Goal: Task Accomplishment & Management: Manage account settings

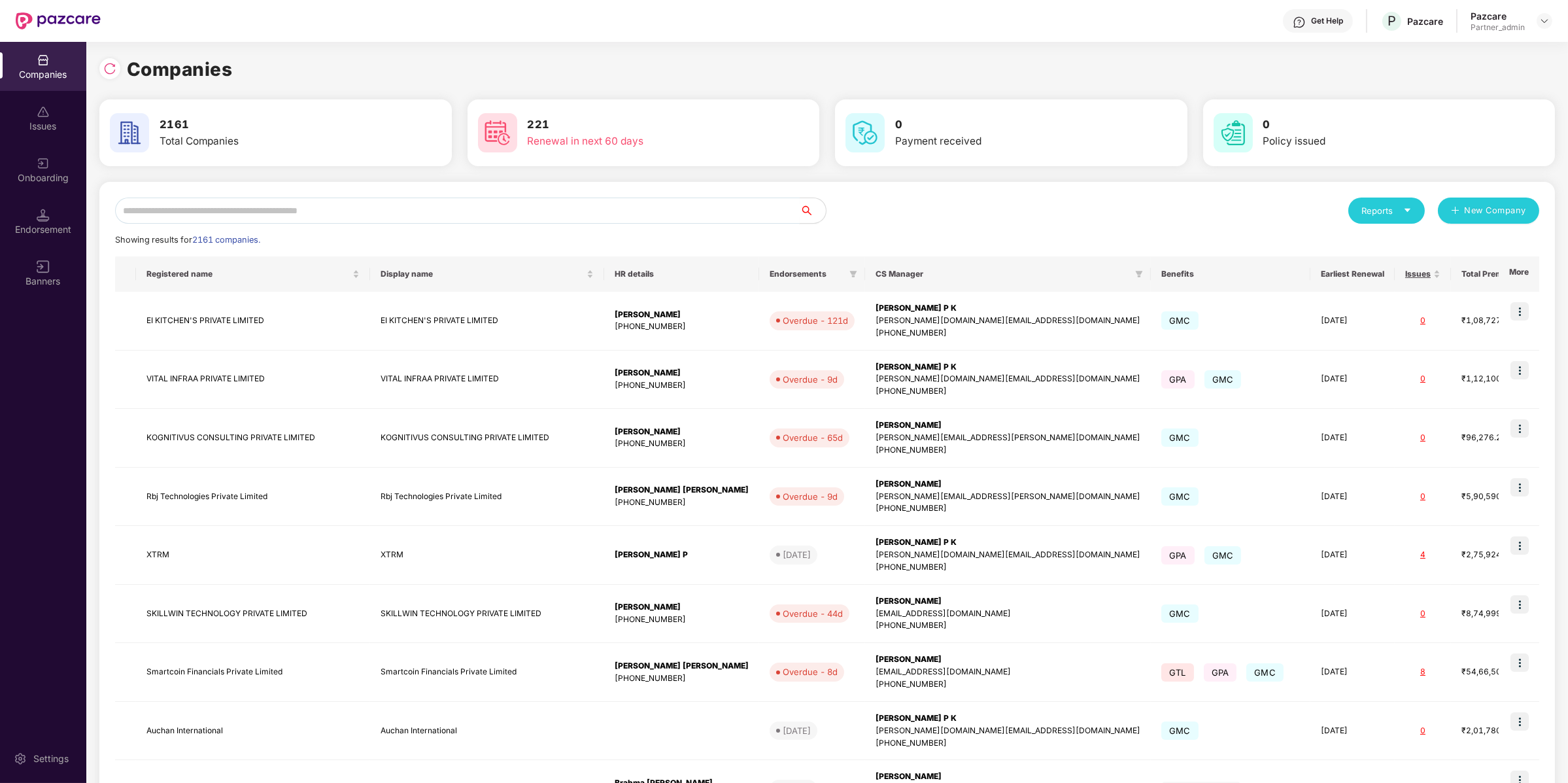
click at [171, 210] on input "text" at bounding box center [457, 210] width 685 height 26
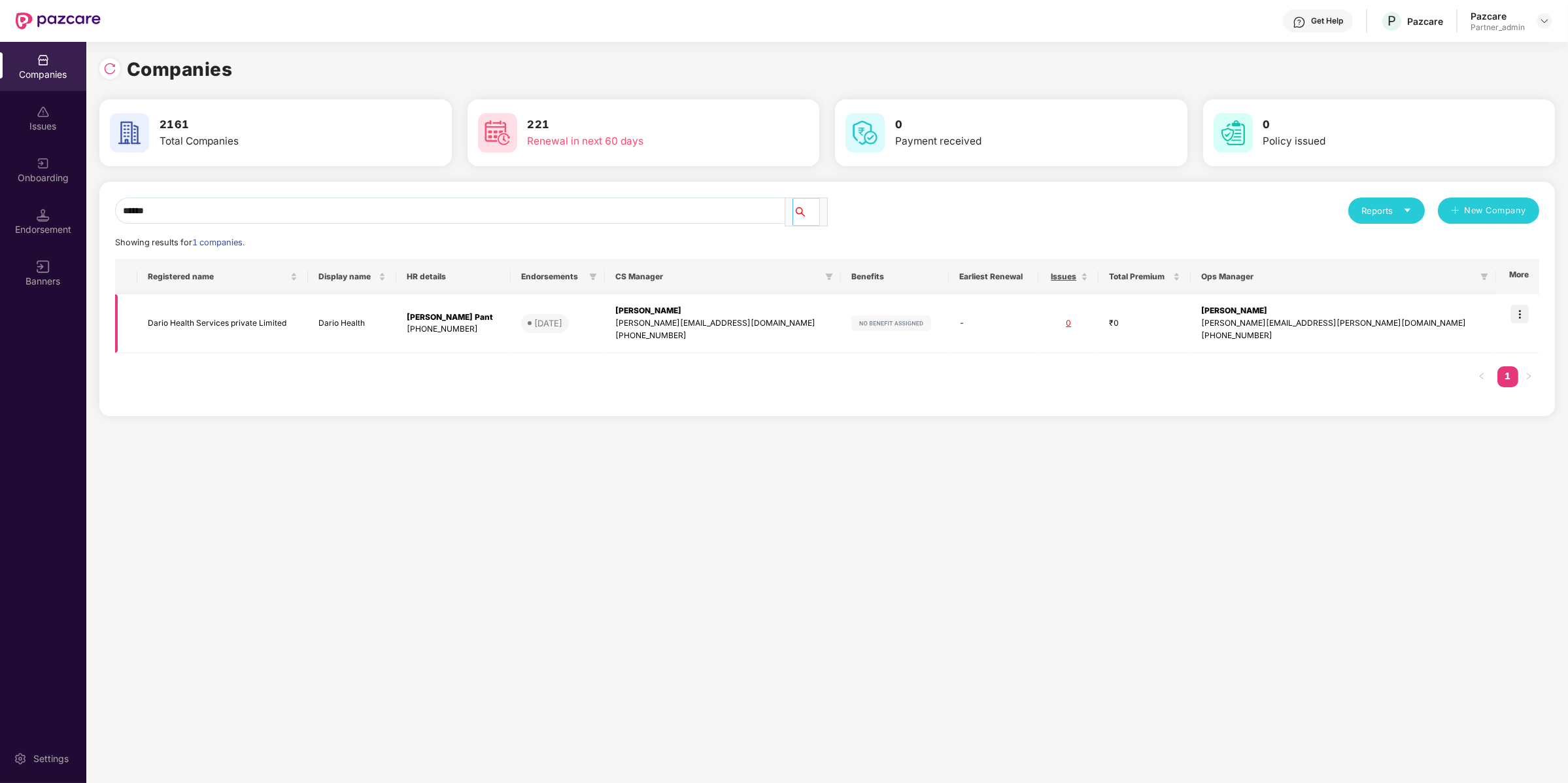
type input "*****"
click at [1511, 309] on img at bounding box center [1520, 314] width 18 height 18
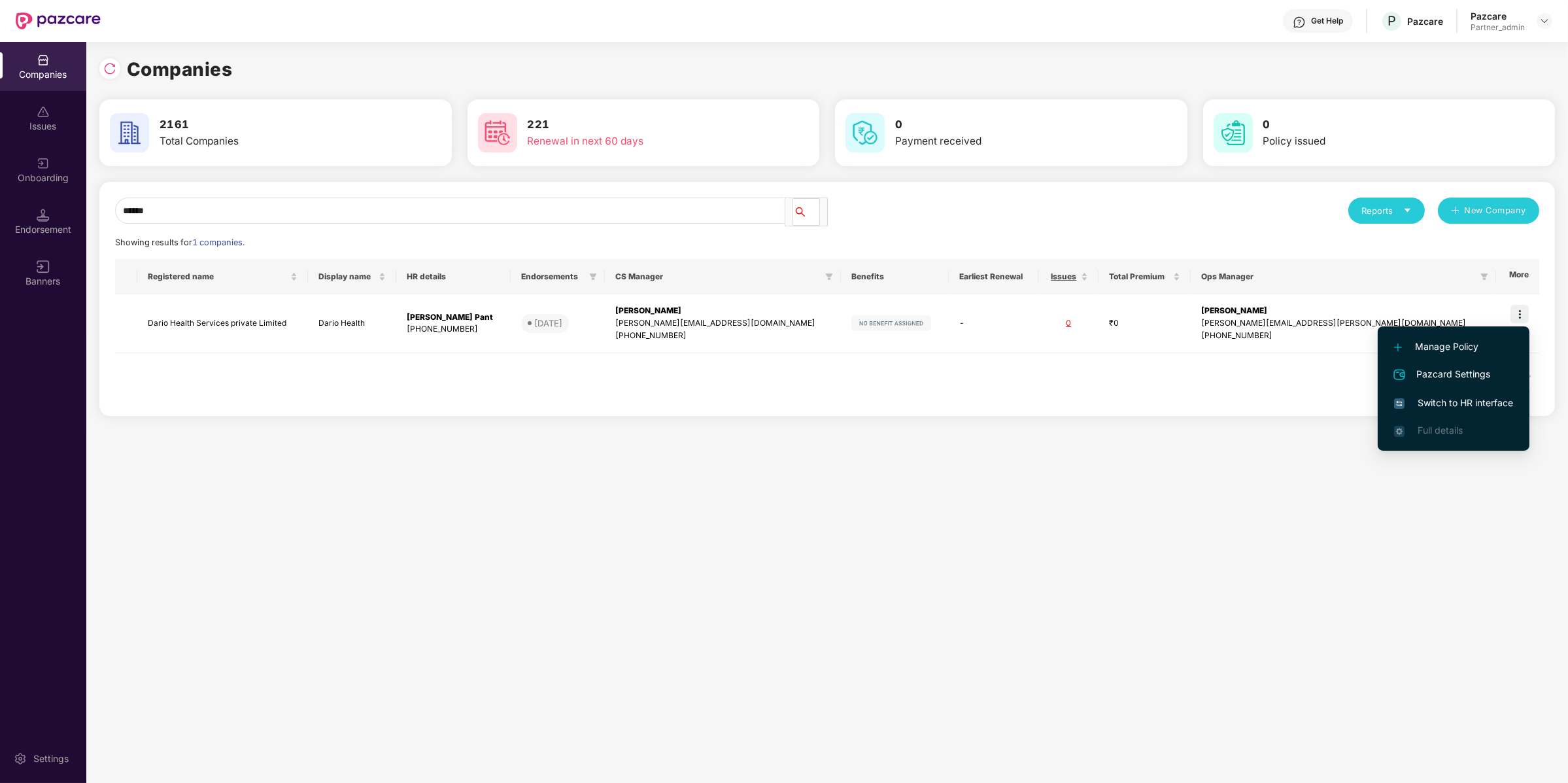
click at [1427, 397] on span "Switch to HR interface" at bounding box center [1453, 403] width 119 height 15
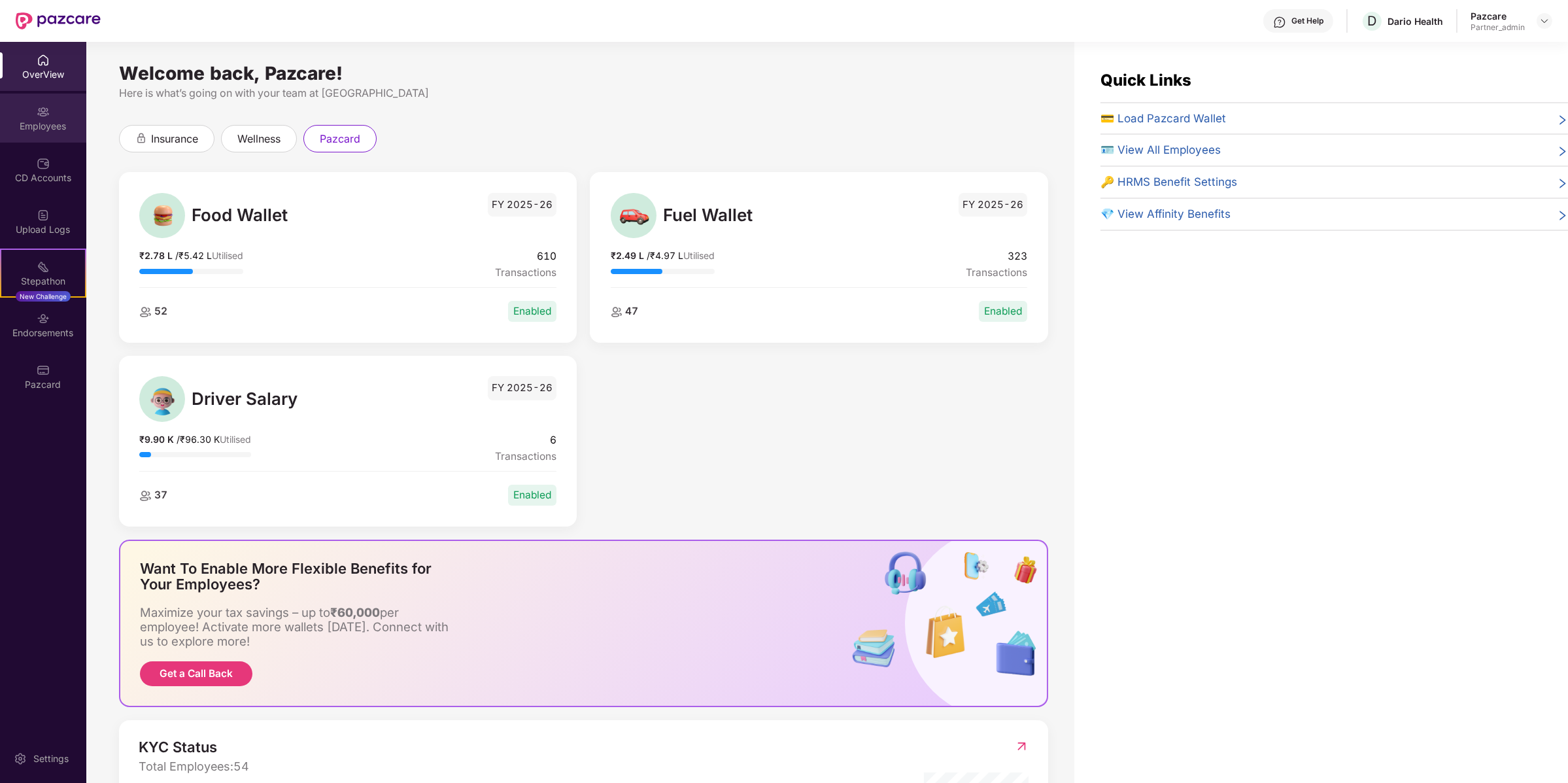
click at [24, 122] on div "Employees" at bounding box center [43, 126] width 86 height 13
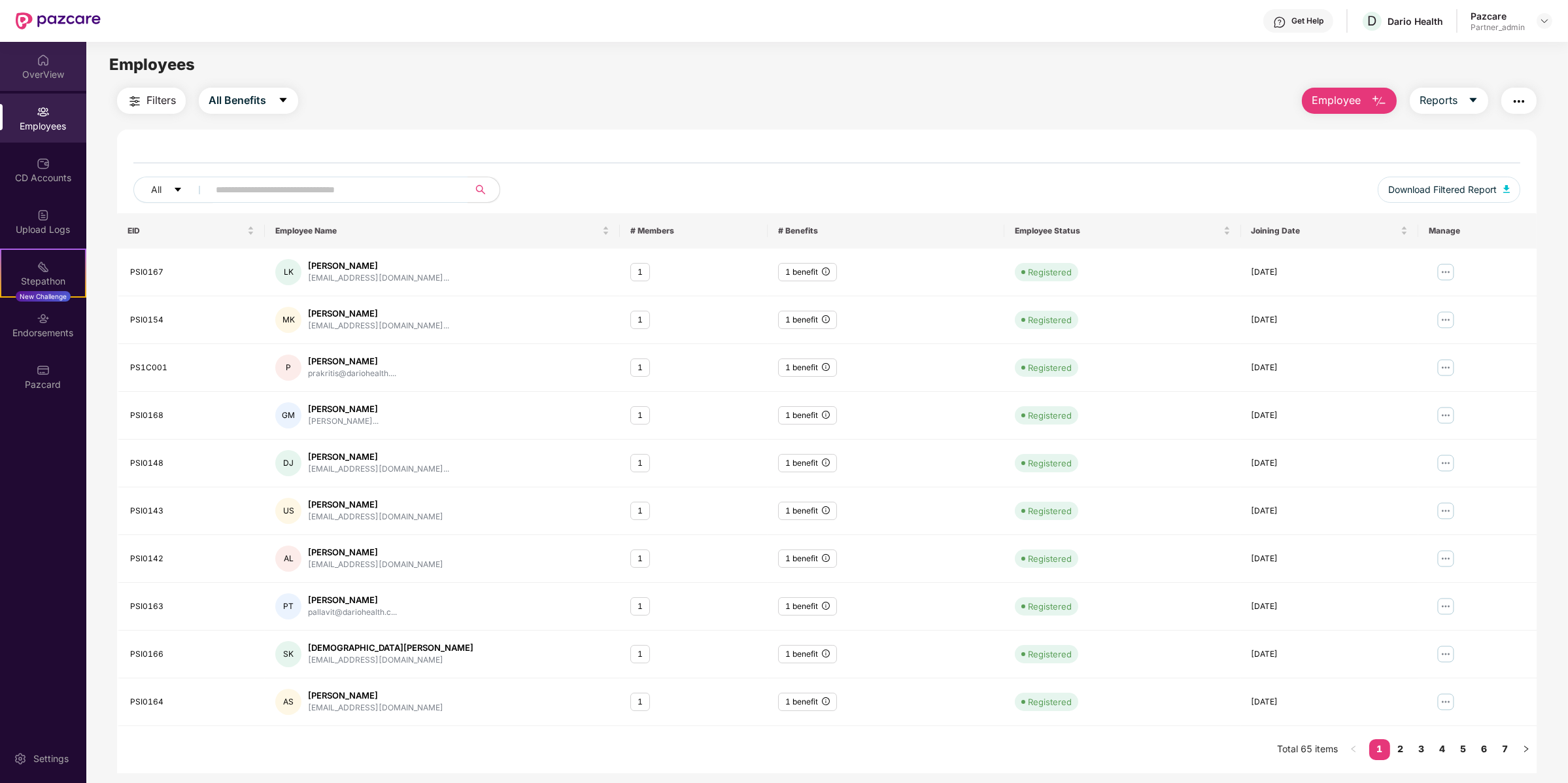
click at [51, 77] on div "OverView" at bounding box center [43, 74] width 86 height 13
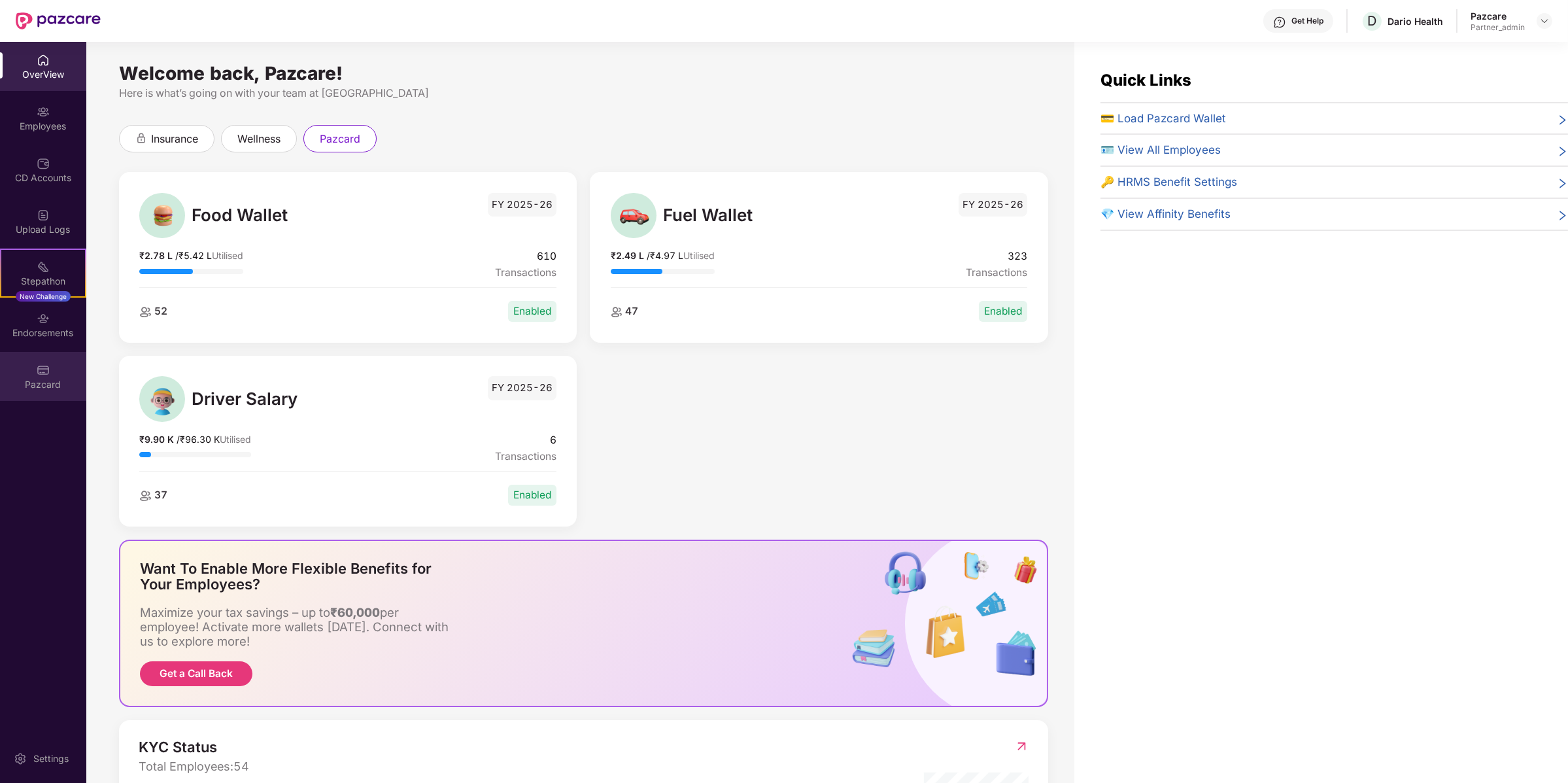
click at [59, 381] on div "Pazcard" at bounding box center [43, 384] width 86 height 13
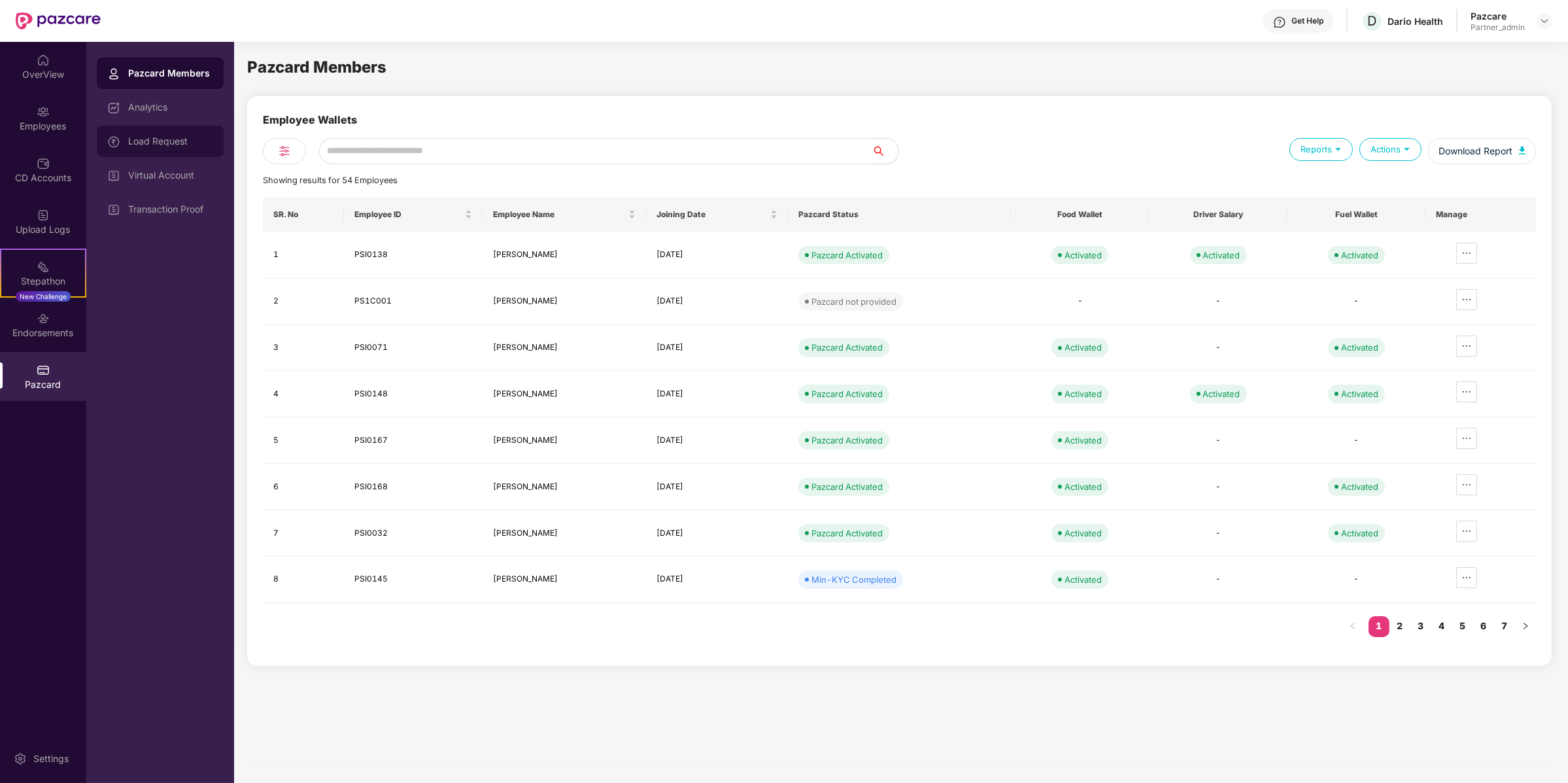
click at [204, 130] on div "Load Request" at bounding box center [159, 141] width 127 height 31
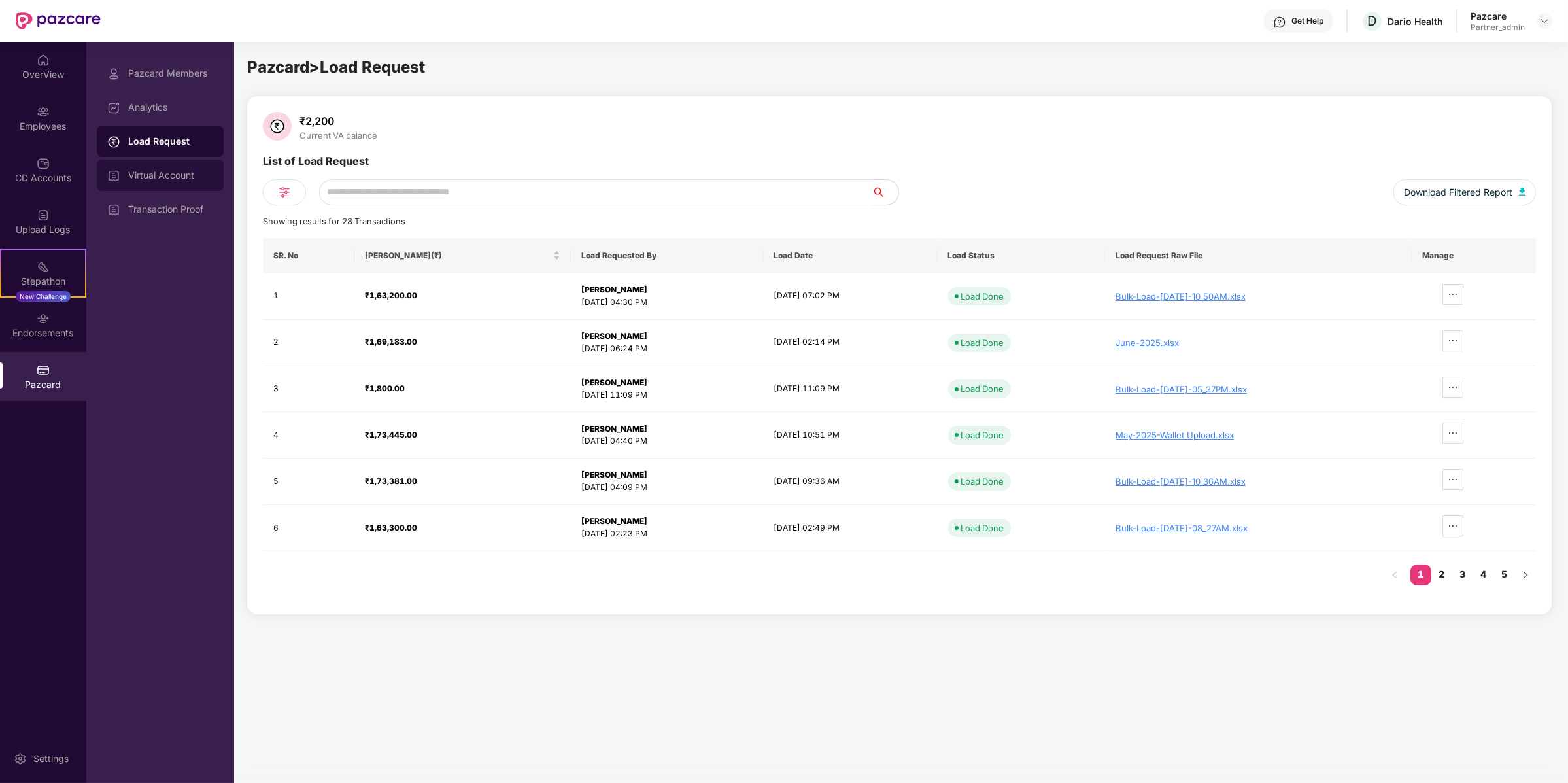
click at [209, 176] on div "Virtual Account" at bounding box center [171, 175] width 85 height 10
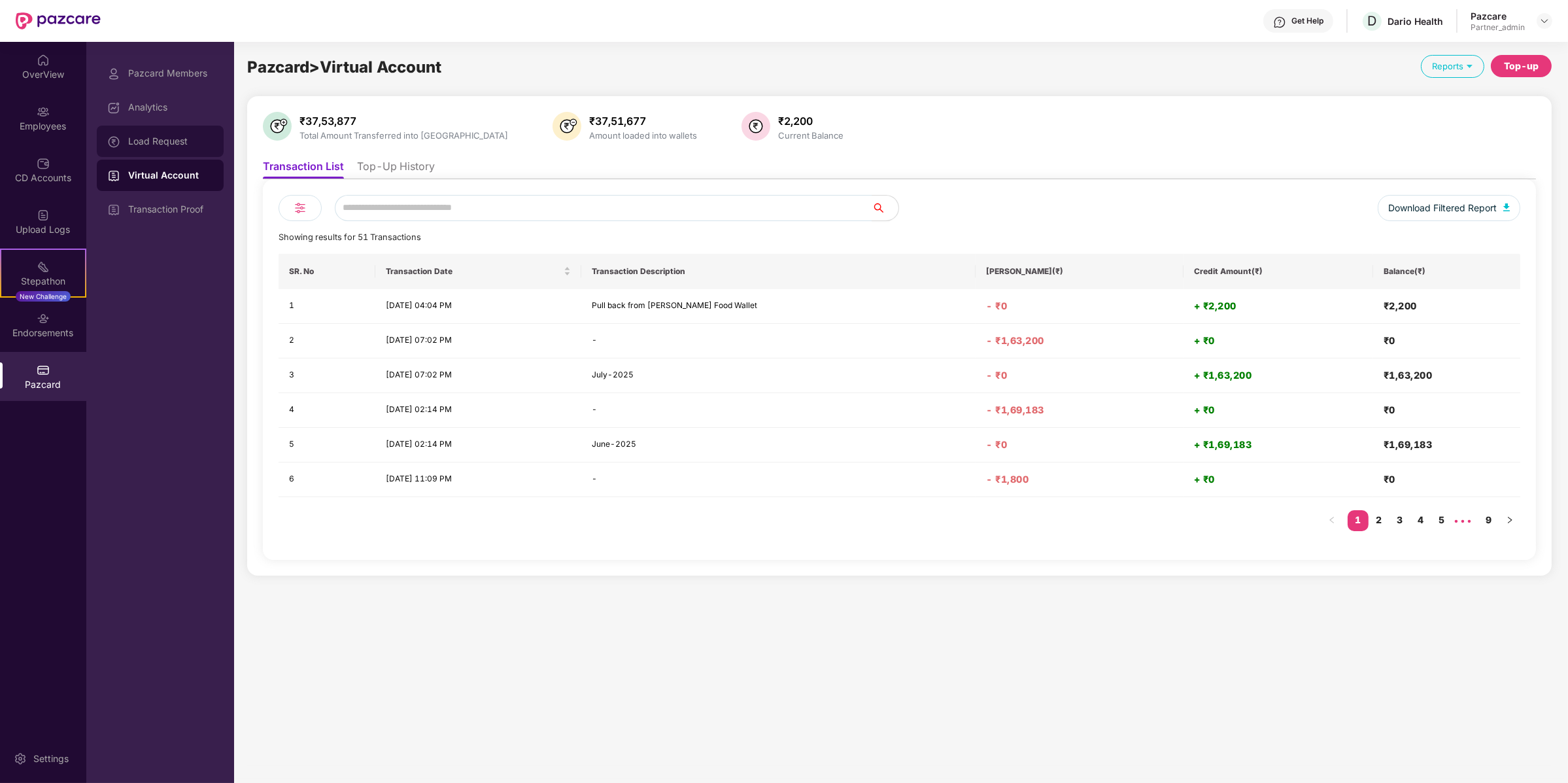
click at [205, 141] on div "Load Request" at bounding box center [171, 141] width 85 height 10
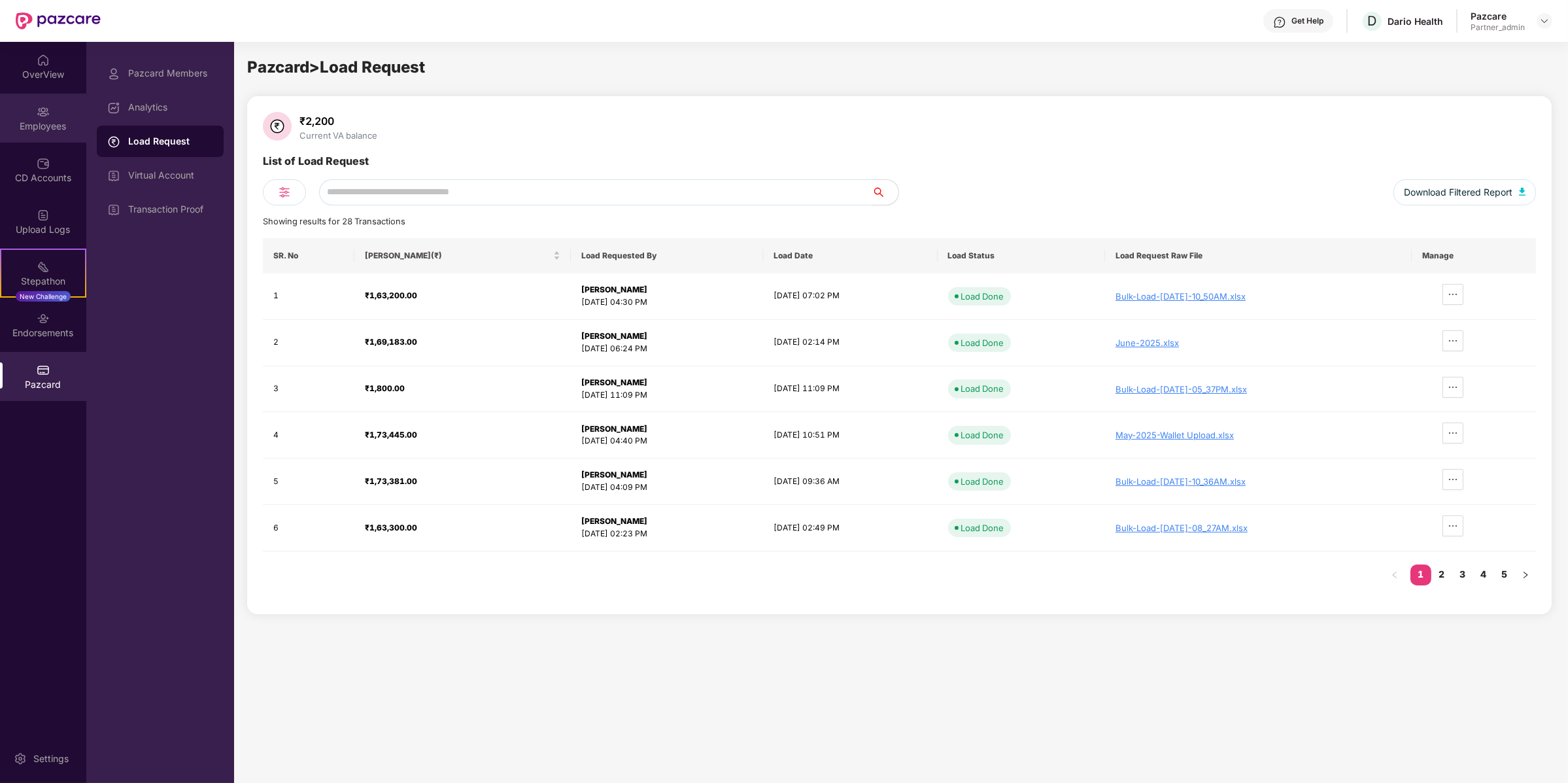
click at [44, 122] on div "Employees" at bounding box center [43, 126] width 86 height 13
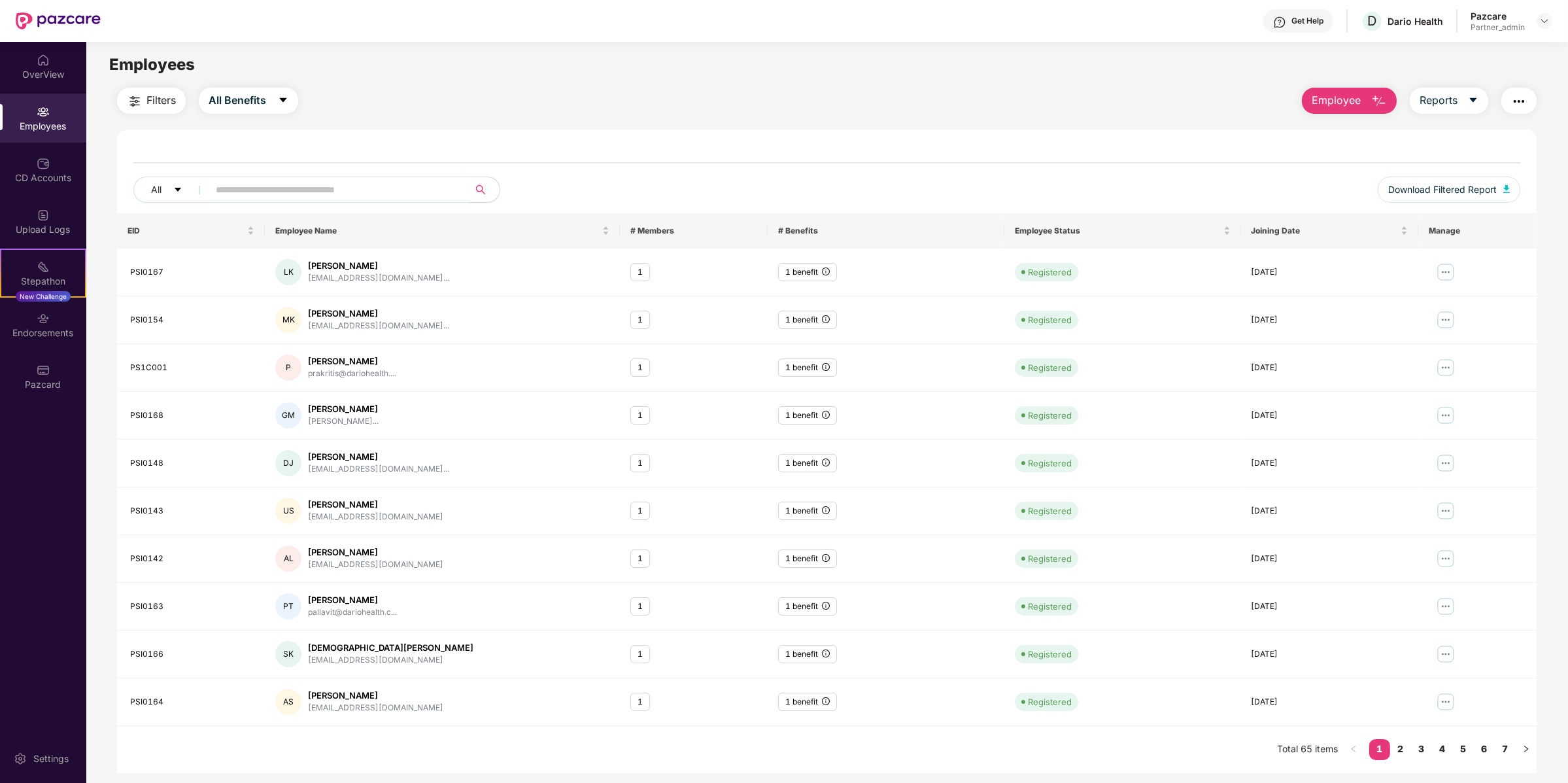
click at [313, 186] on input "text" at bounding box center [334, 190] width 235 height 20
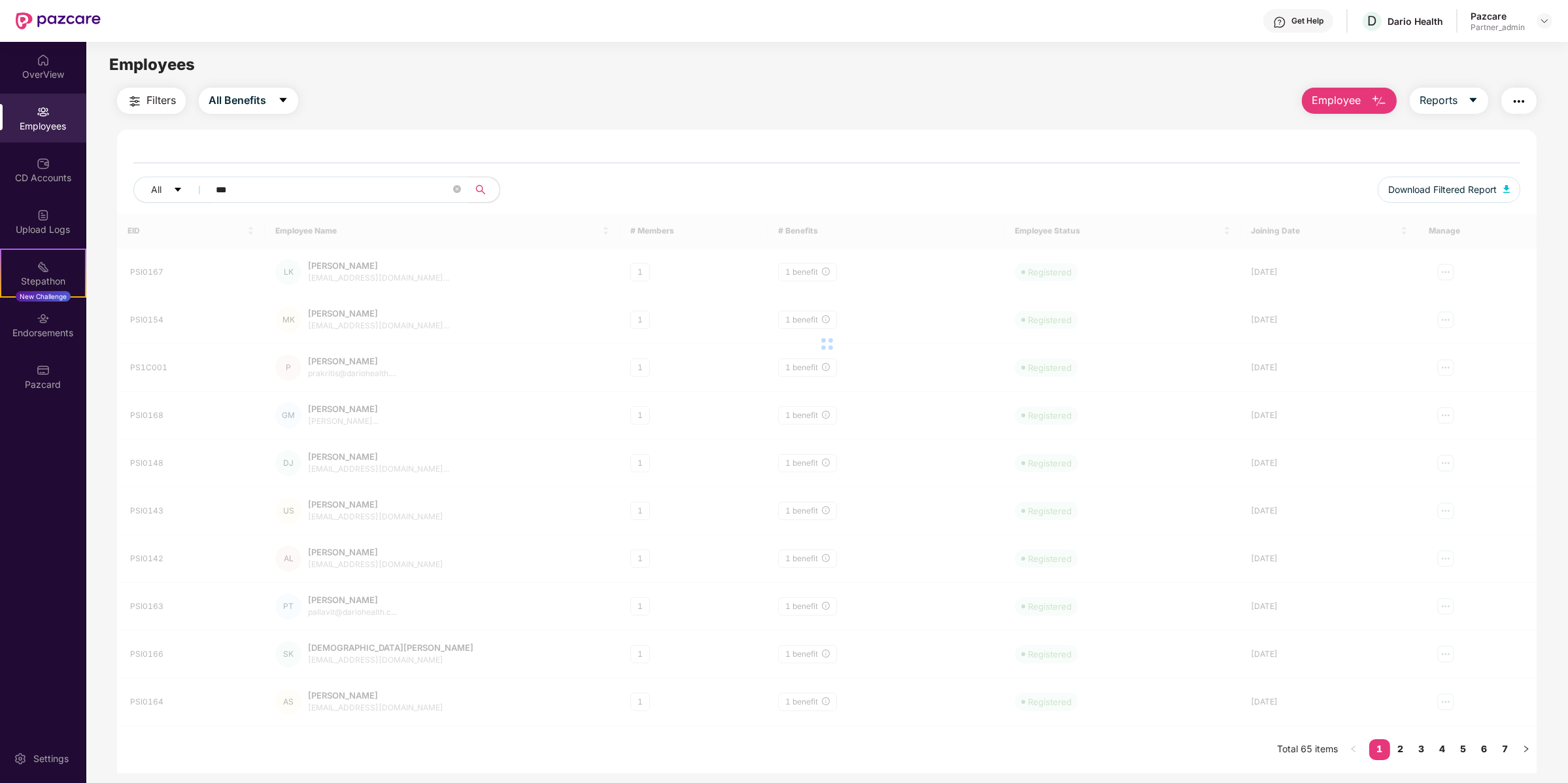
type input "****"
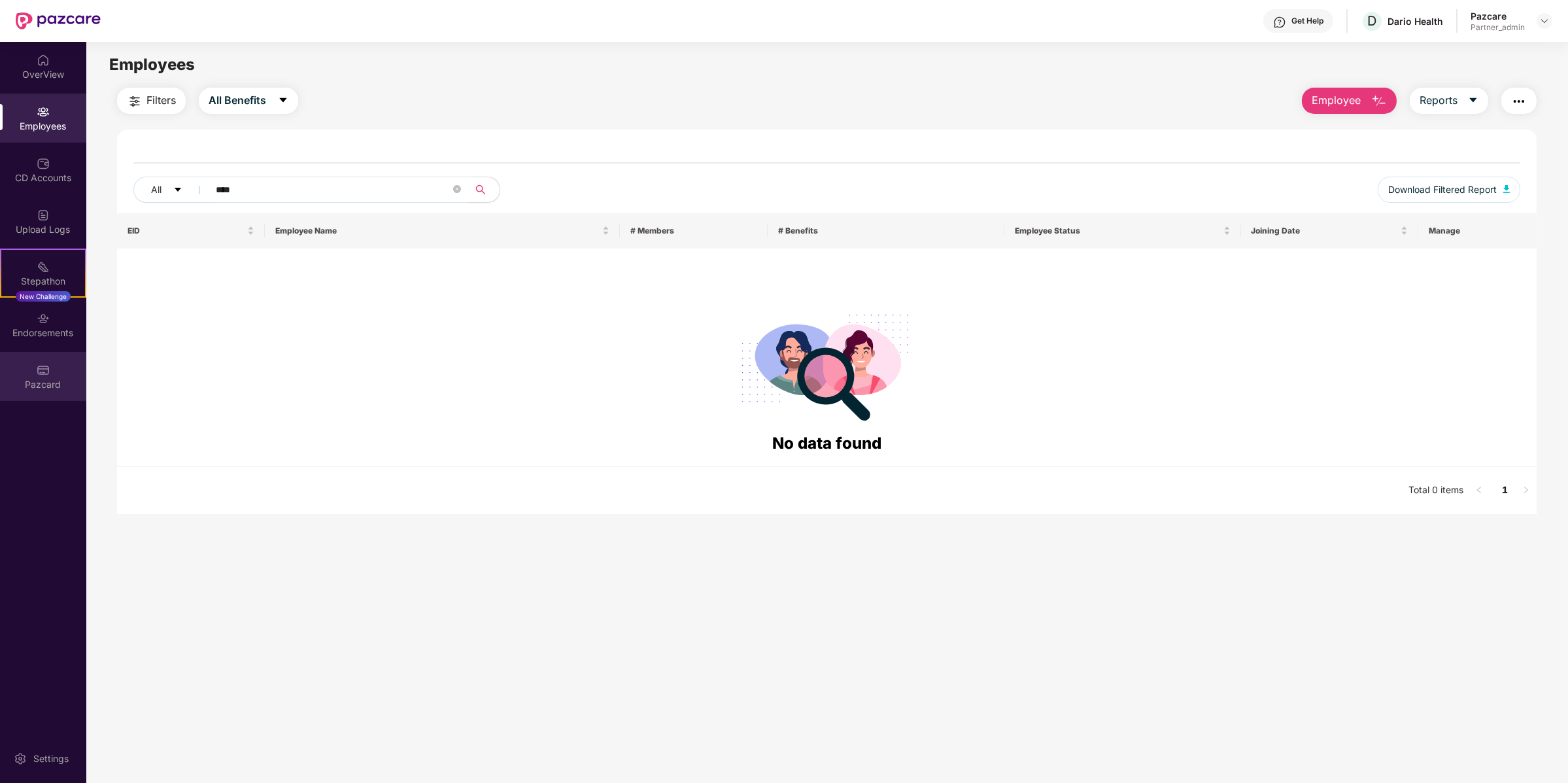
click at [69, 397] on div "Pazcard" at bounding box center [43, 376] width 86 height 49
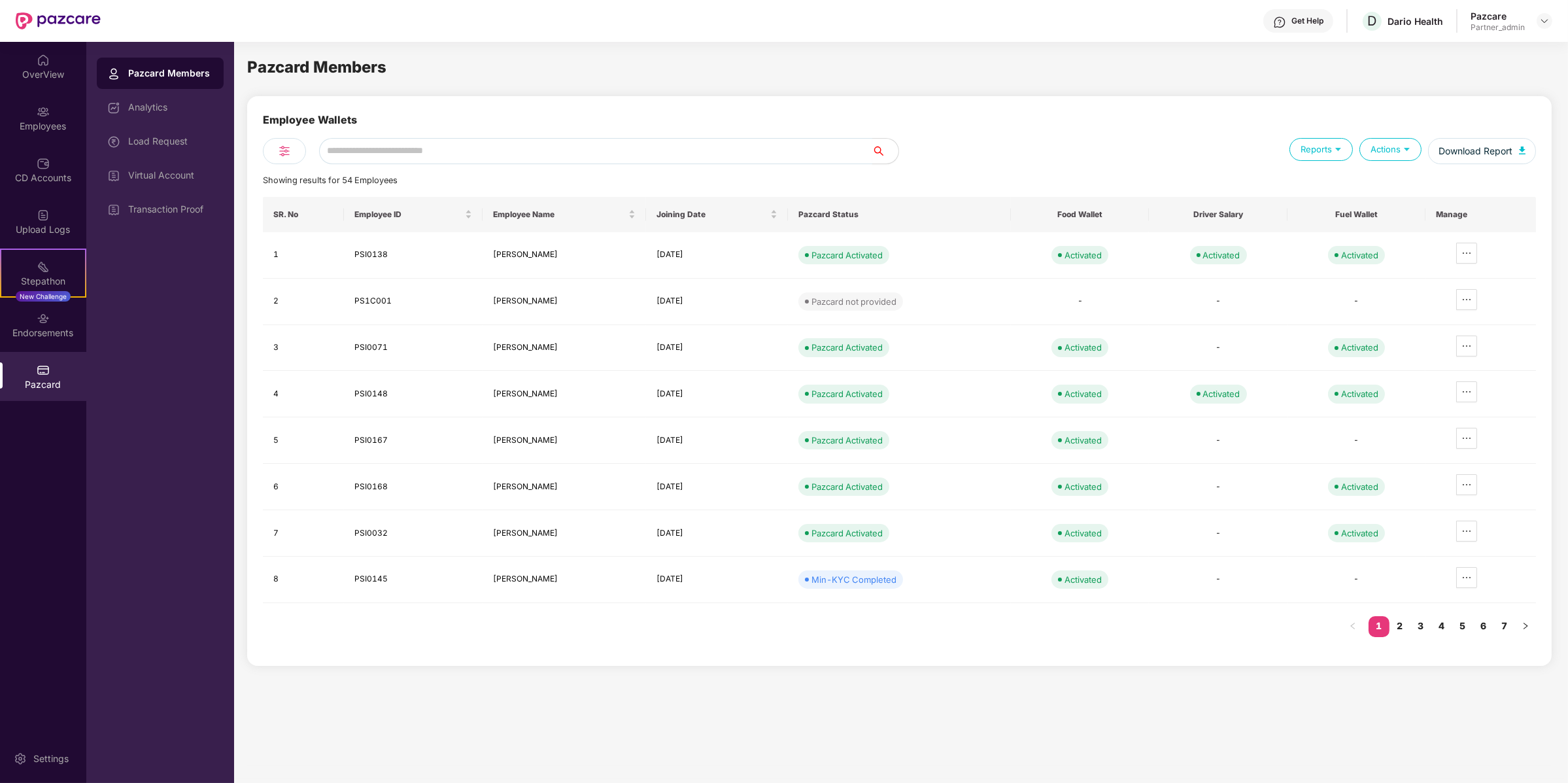
click at [357, 145] on input "text" at bounding box center [595, 150] width 553 height 26
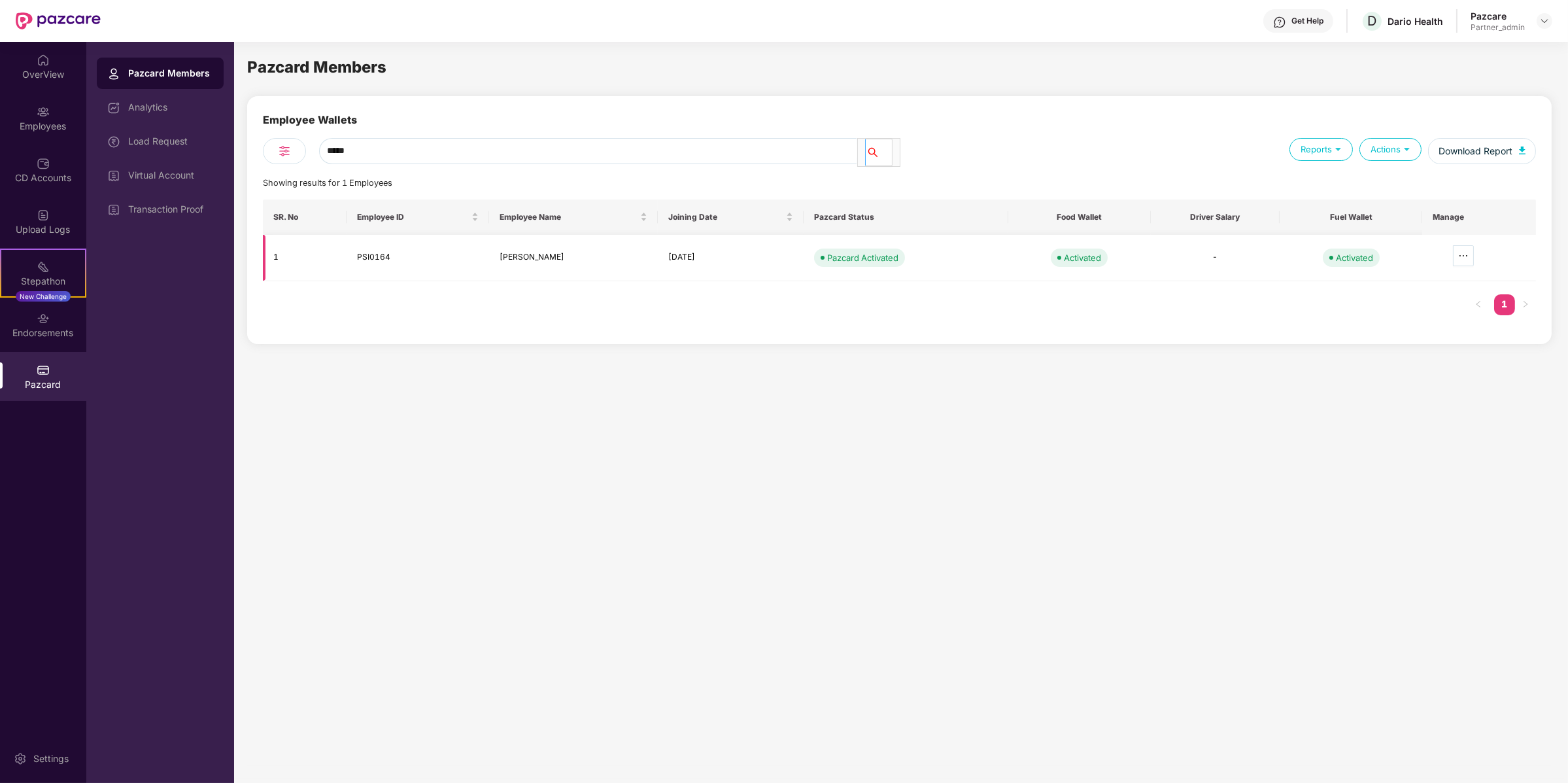
type input "****"
click at [1456, 259] on span "ellipsis" at bounding box center [1463, 255] width 20 height 10
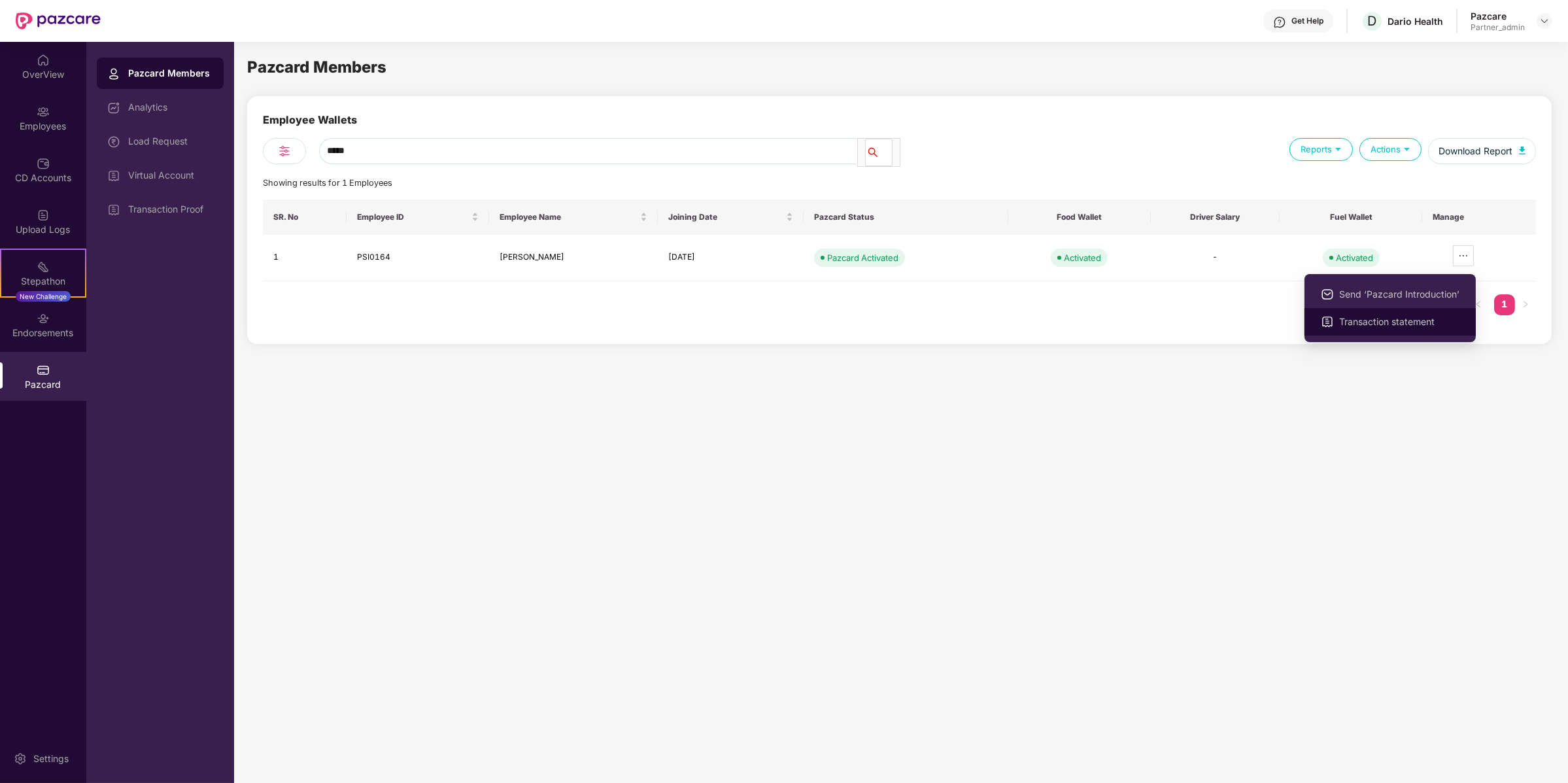
click at [1407, 318] on span "Transaction statement" at bounding box center [1399, 322] width 120 height 15
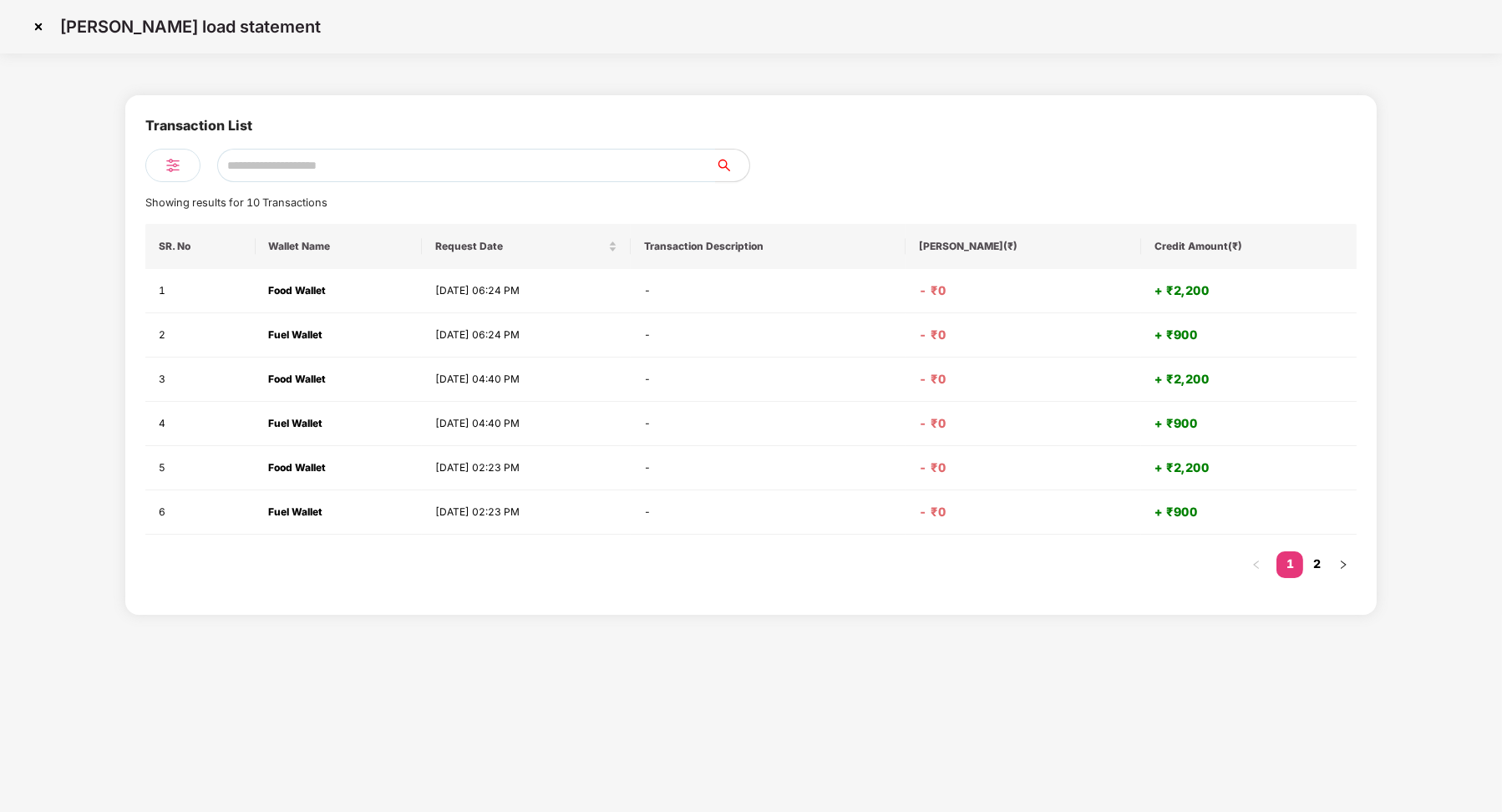
click at [1323, 569] on link "2" at bounding box center [1316, 564] width 27 height 25
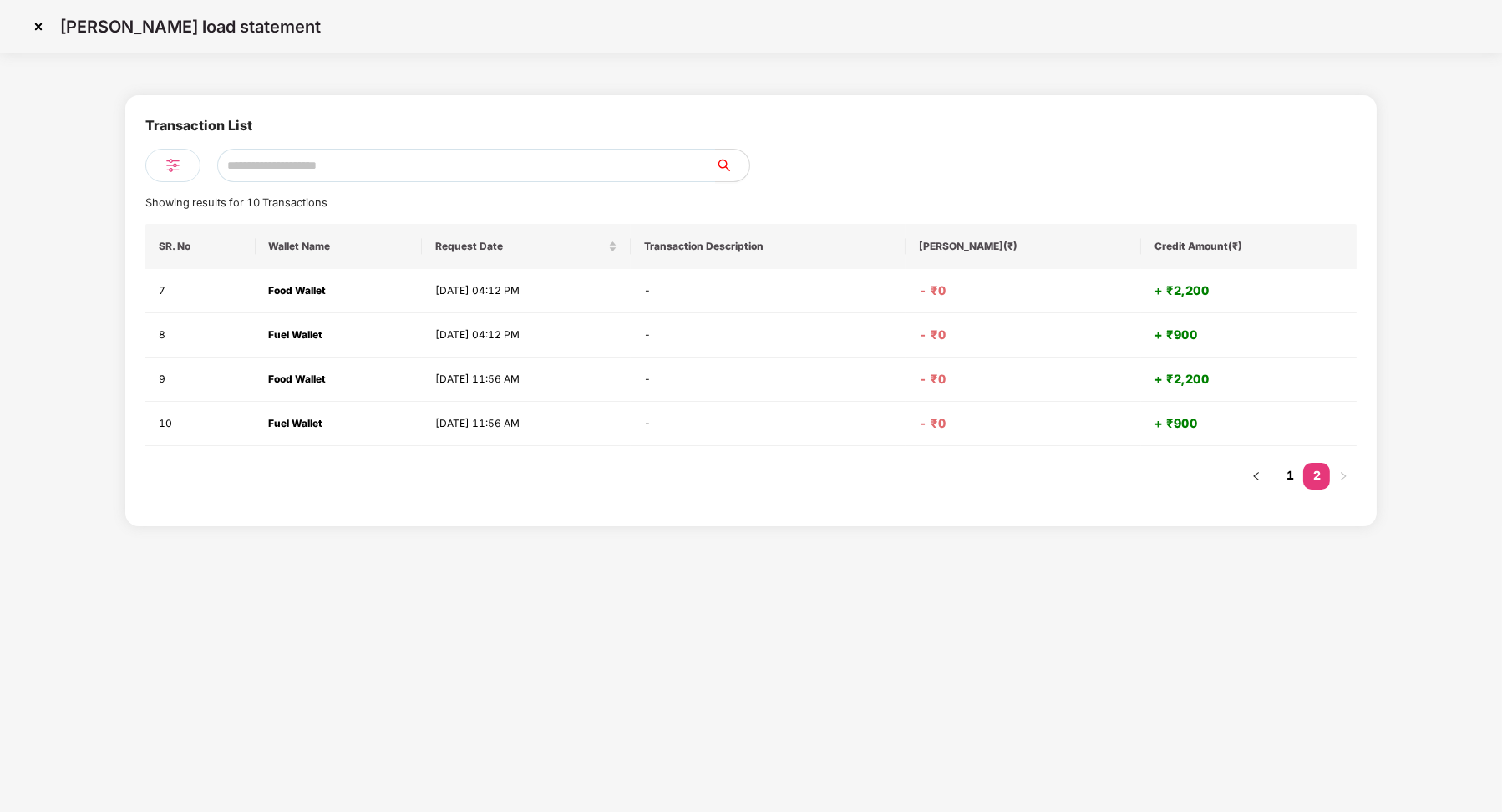
click at [1295, 468] on link "1" at bounding box center [1290, 475] width 27 height 25
